Goal: Navigation & Orientation: Find specific page/section

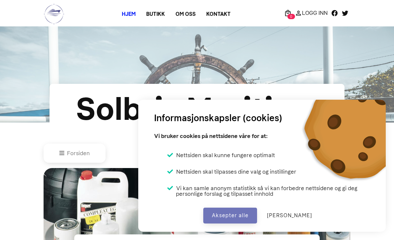
scroll to position [295, 0]
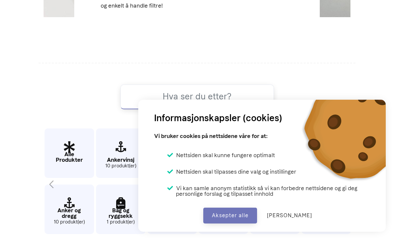
click at [244, 214] on button "Aksepter alle" at bounding box center [230, 216] width 54 height 16
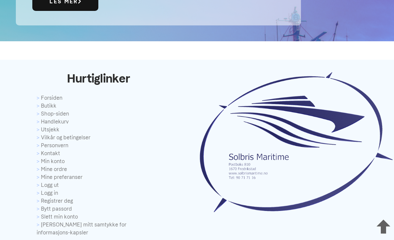
scroll to position [2134, 0]
click at [42, 110] on link "Butikk" at bounding box center [99, 106] width 124 height 8
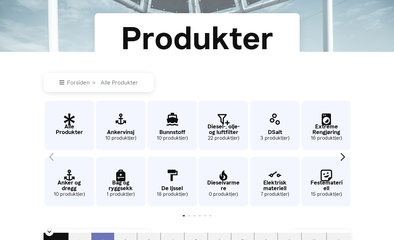
scroll to position [83, 0]
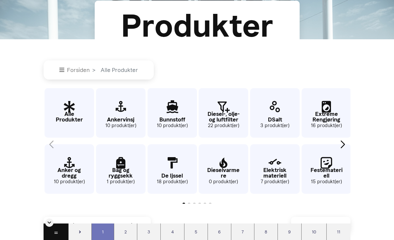
click at [123, 122] on p "Ankervinsj" at bounding box center [121, 120] width 50 height 6
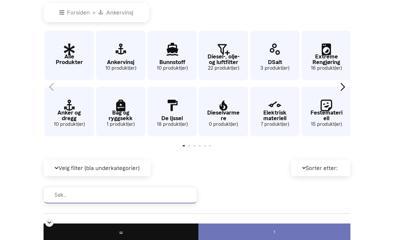
scroll to position [137, 0]
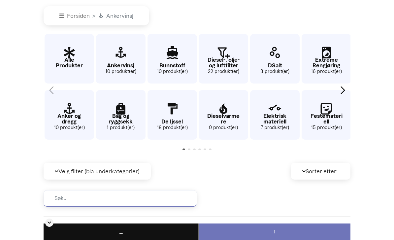
click at [67, 68] on p "Alle Produkter" at bounding box center [70, 62] width 50 height 11
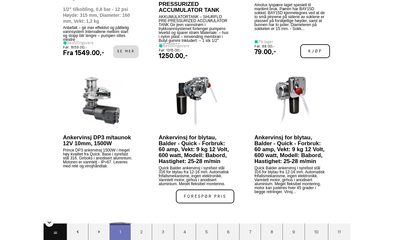
scroll to position [1357, 0]
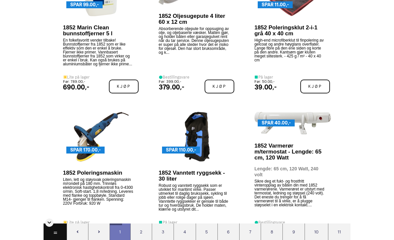
scroll to position [692, 0]
